Goal: Task Accomplishment & Management: Manage account settings

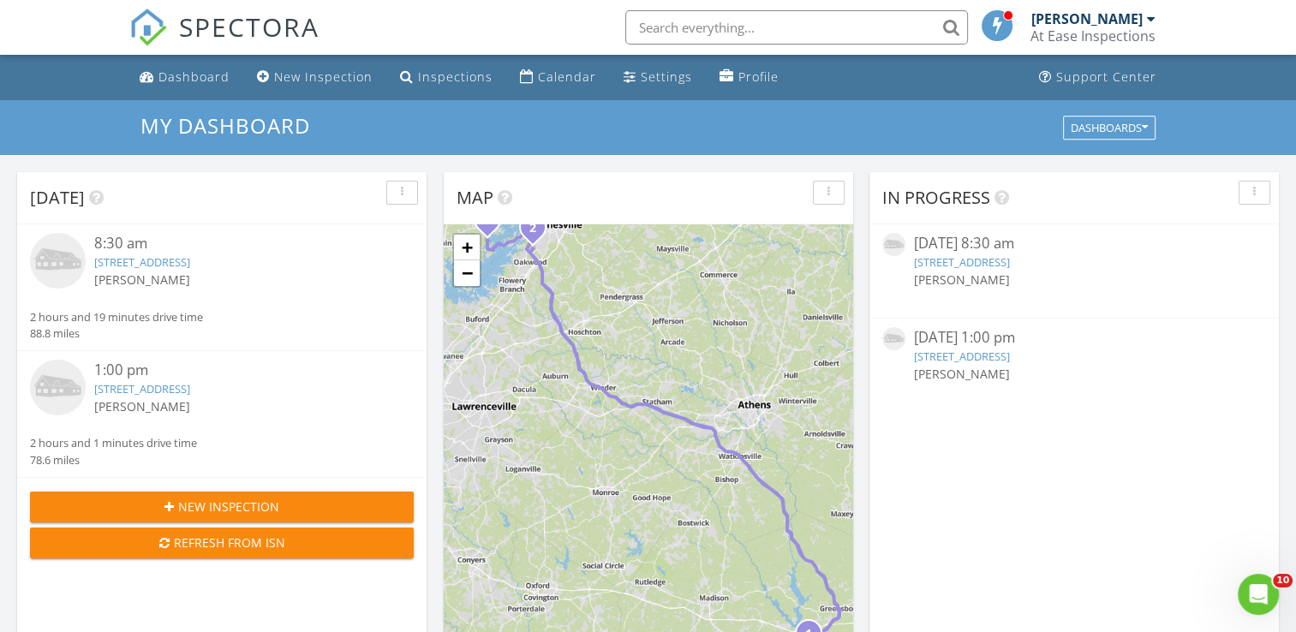
click at [142, 263] on link "1100 Southern Pne Rd, Greensboro, GA 30642" at bounding box center [142, 261] width 96 height 15
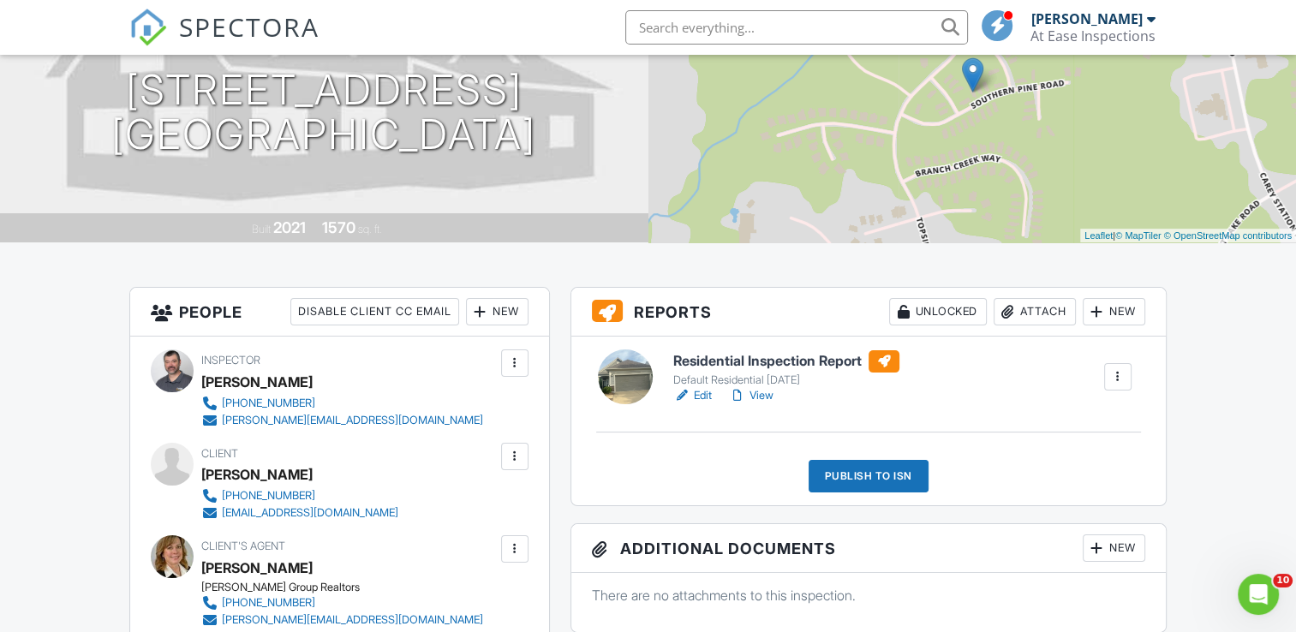
scroll to position [257, 0]
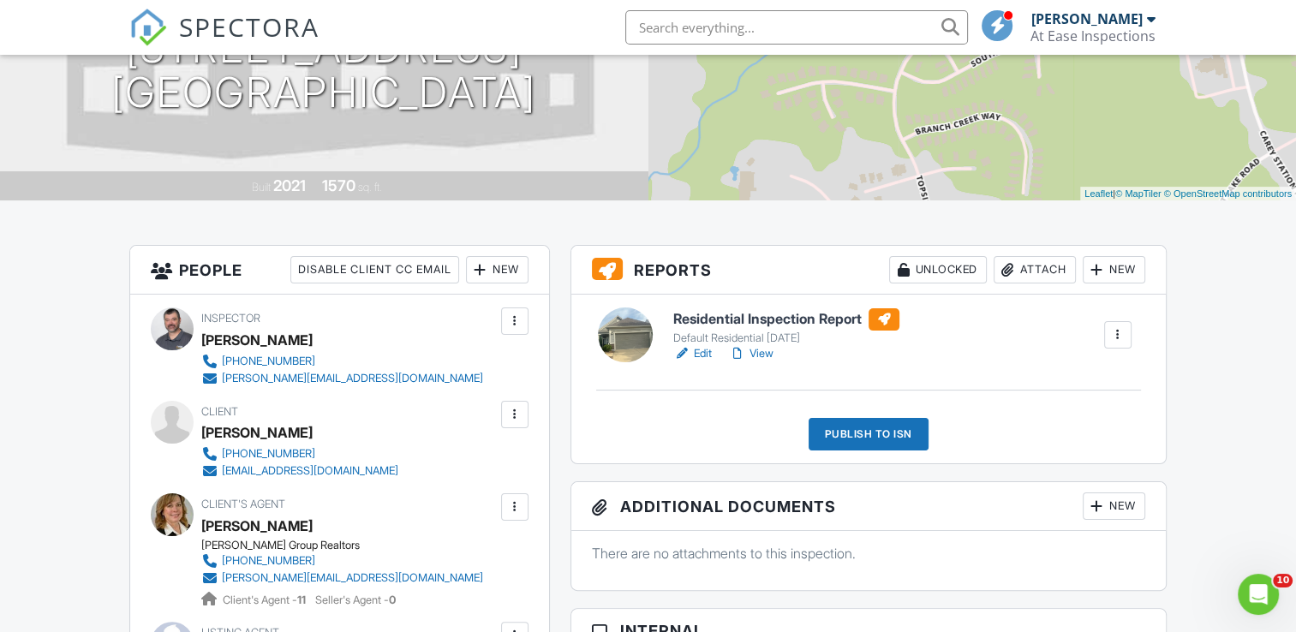
click at [698, 348] on link "Edit" at bounding box center [692, 353] width 39 height 17
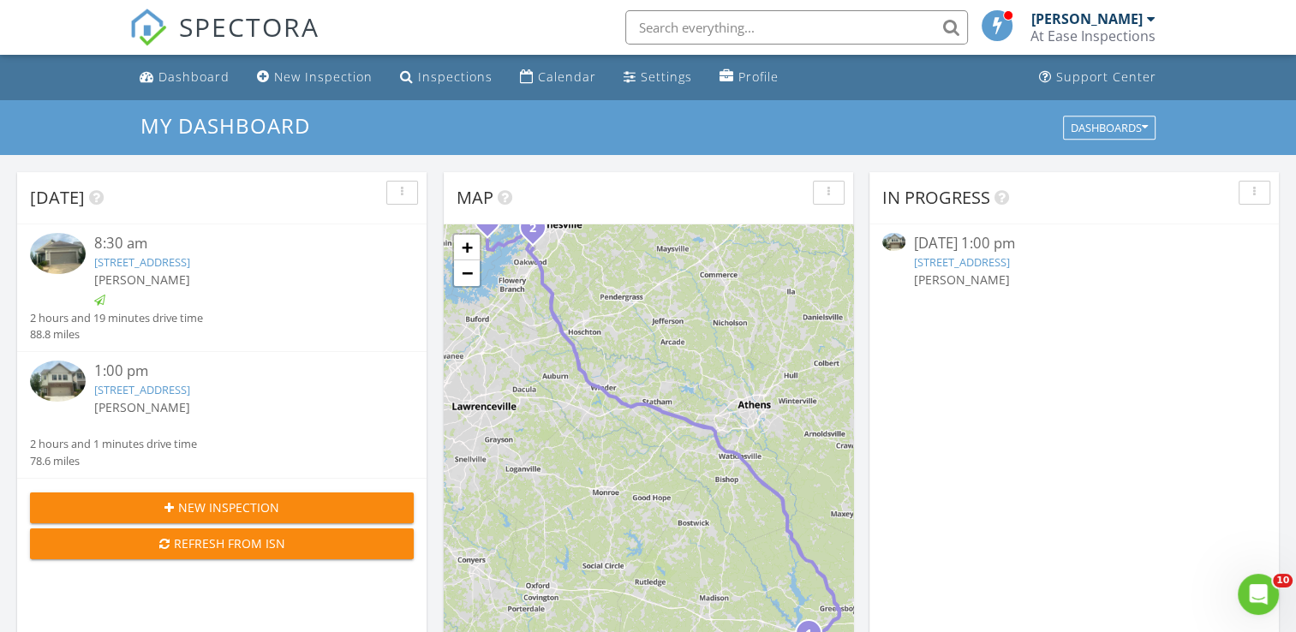
click at [190, 391] on link "[STREET_ADDRESS]" at bounding box center [142, 389] width 96 height 15
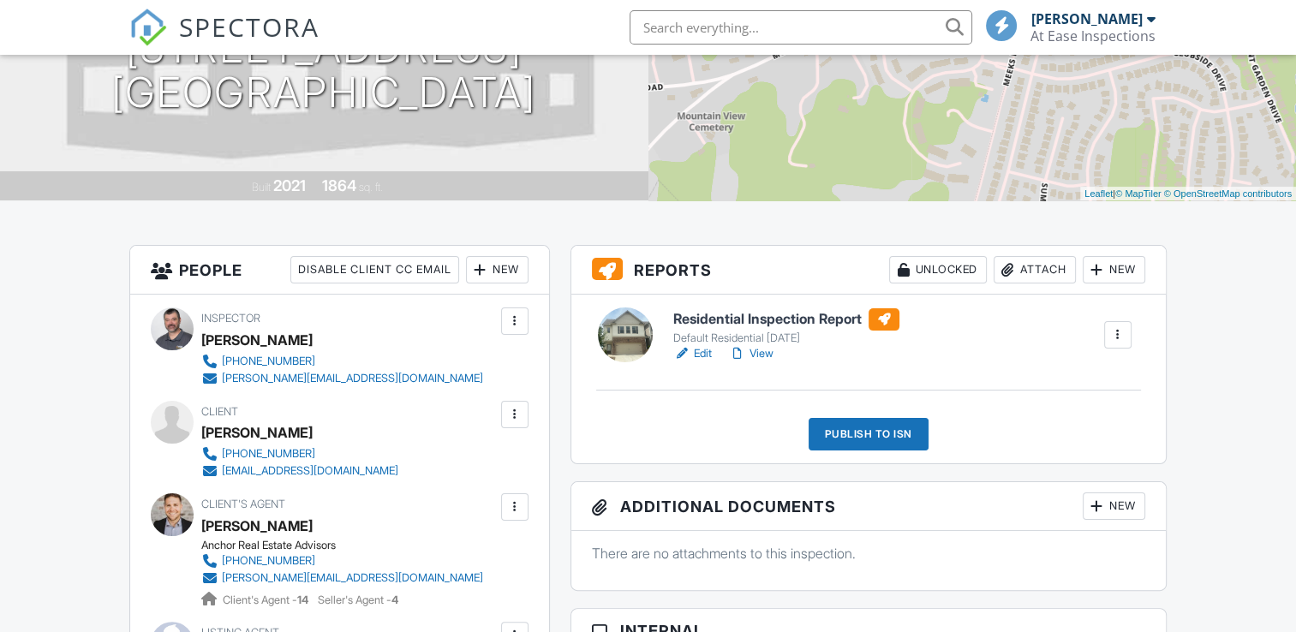
click at [698, 355] on link "Edit" at bounding box center [692, 353] width 39 height 17
